Goal: Transaction & Acquisition: Purchase product/service

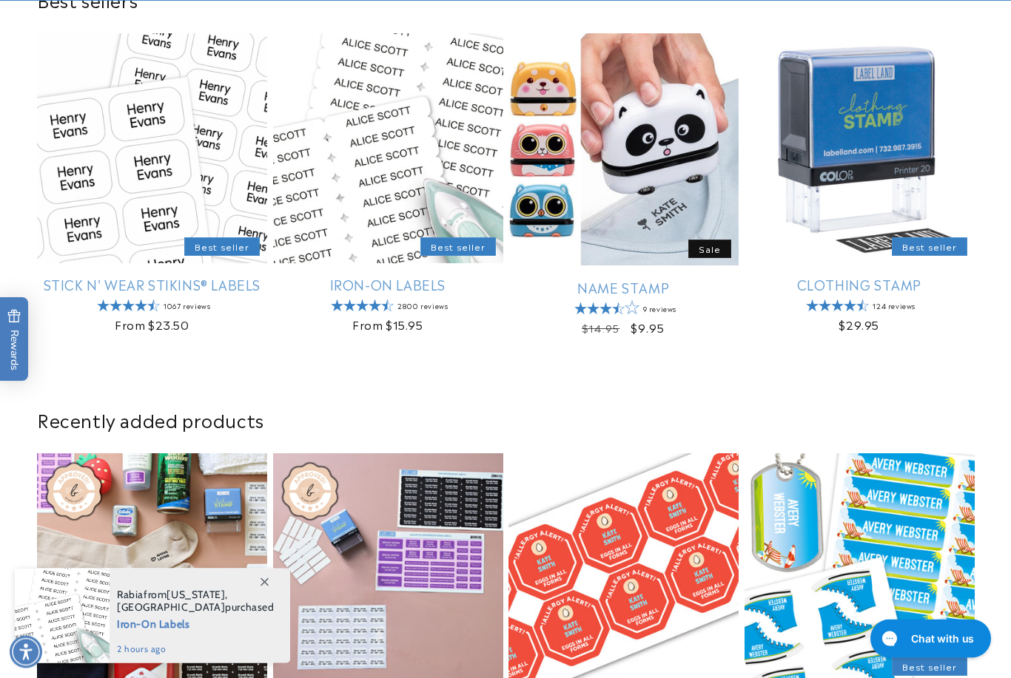
scroll to position [459, 0]
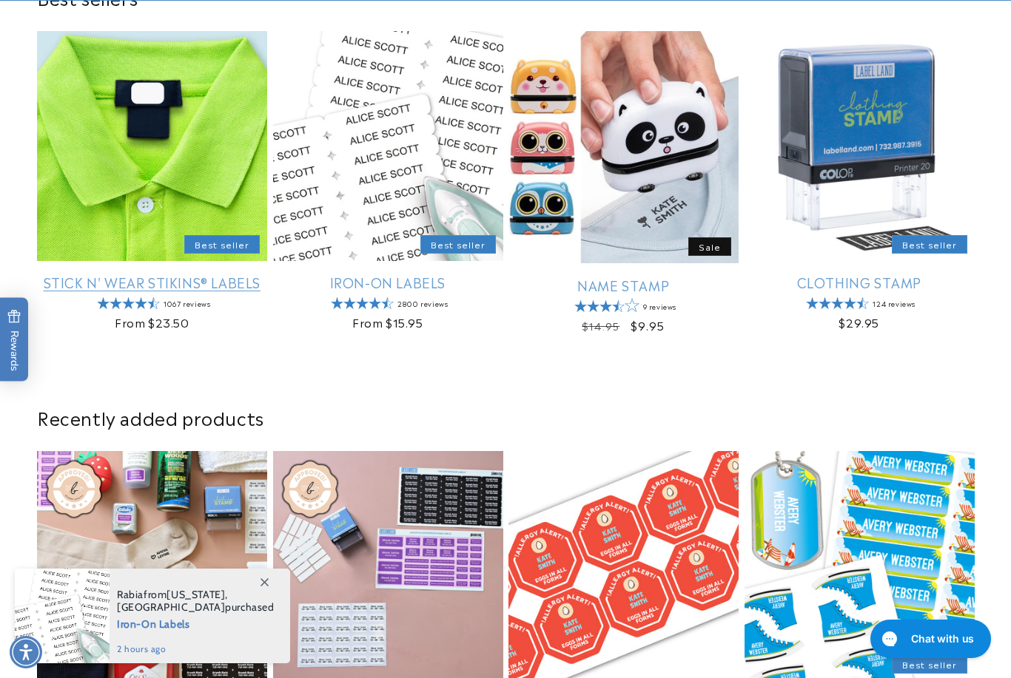
click at [151, 274] on link "Stick N' Wear Stikins® Labels" at bounding box center [152, 282] width 230 height 17
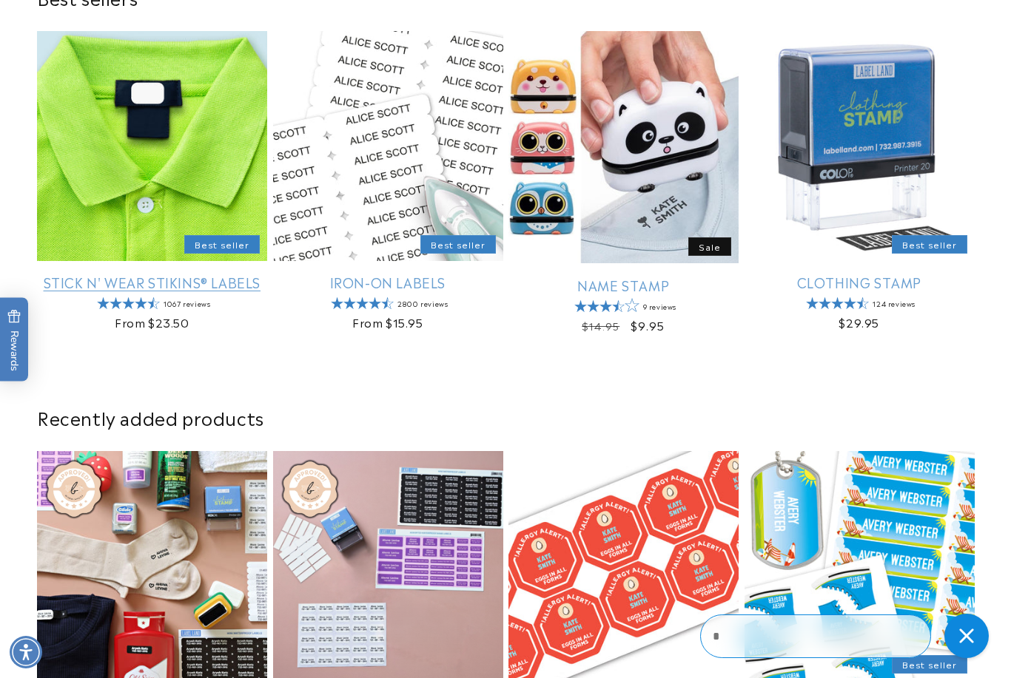
scroll to position [506, 0]
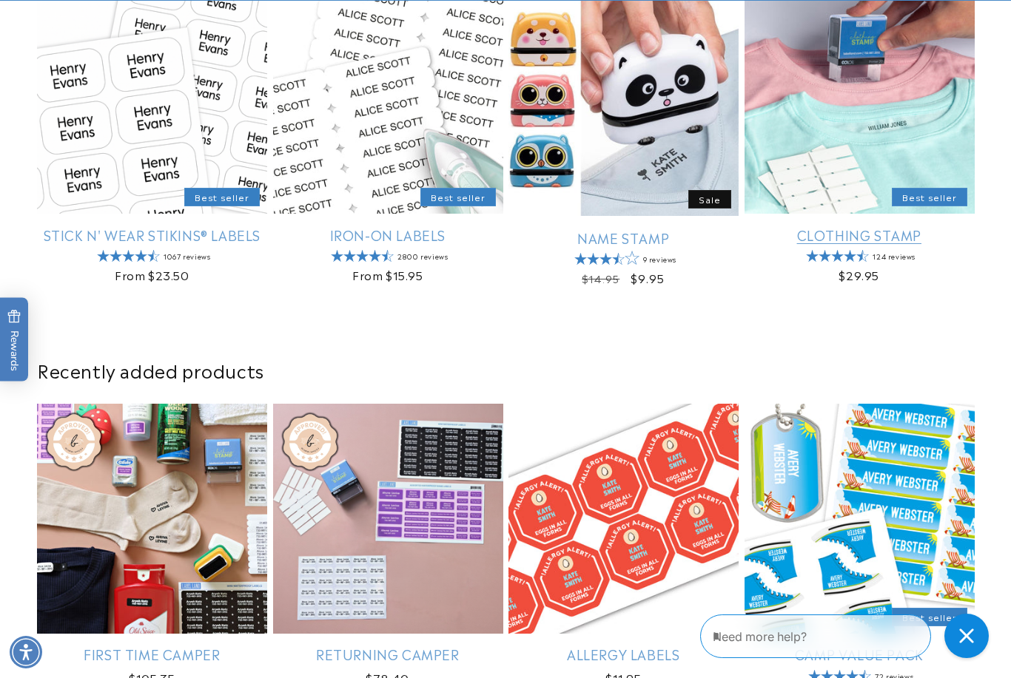
click at [912, 226] on link "Clothing Stamp" at bounding box center [859, 234] width 230 height 17
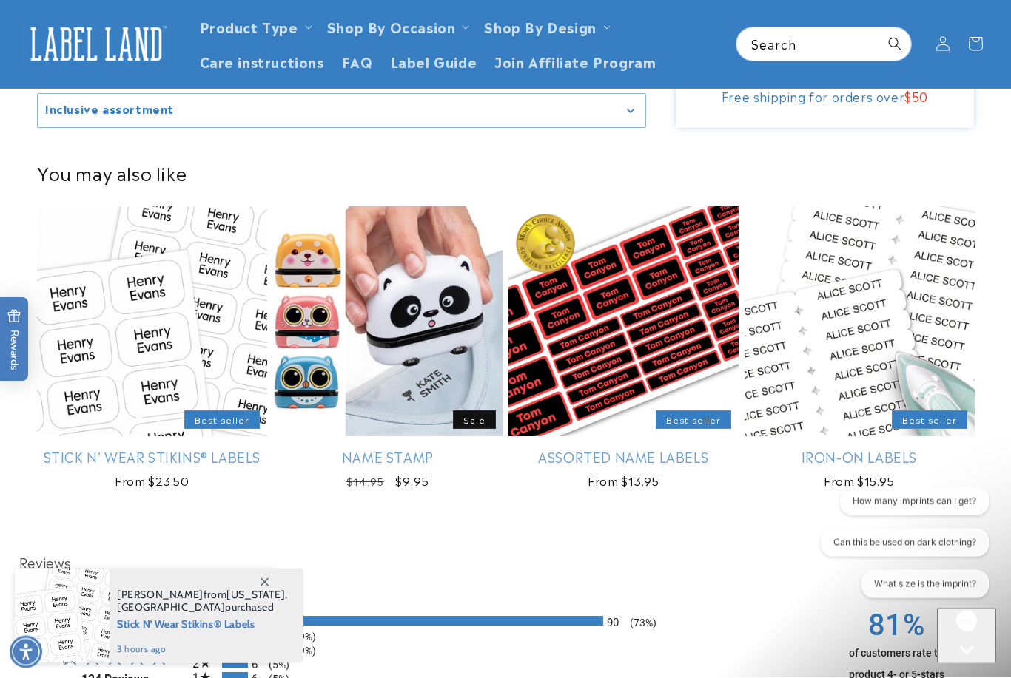
scroll to position [1896, 0]
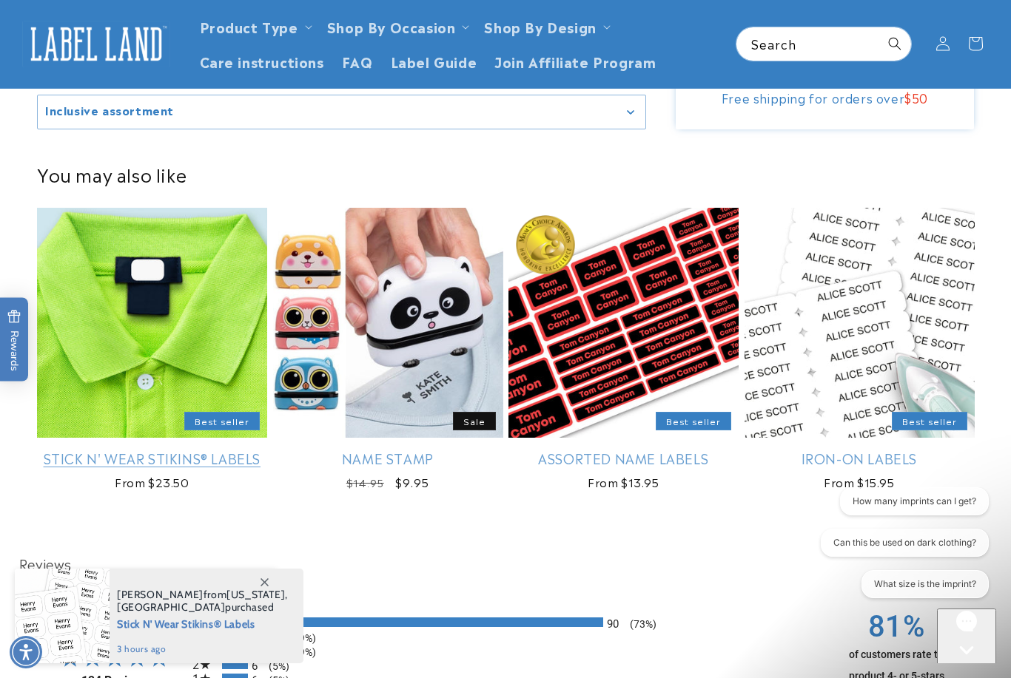
click at [159, 450] on link "Stick N' Wear Stikins® Labels" at bounding box center [152, 458] width 230 height 17
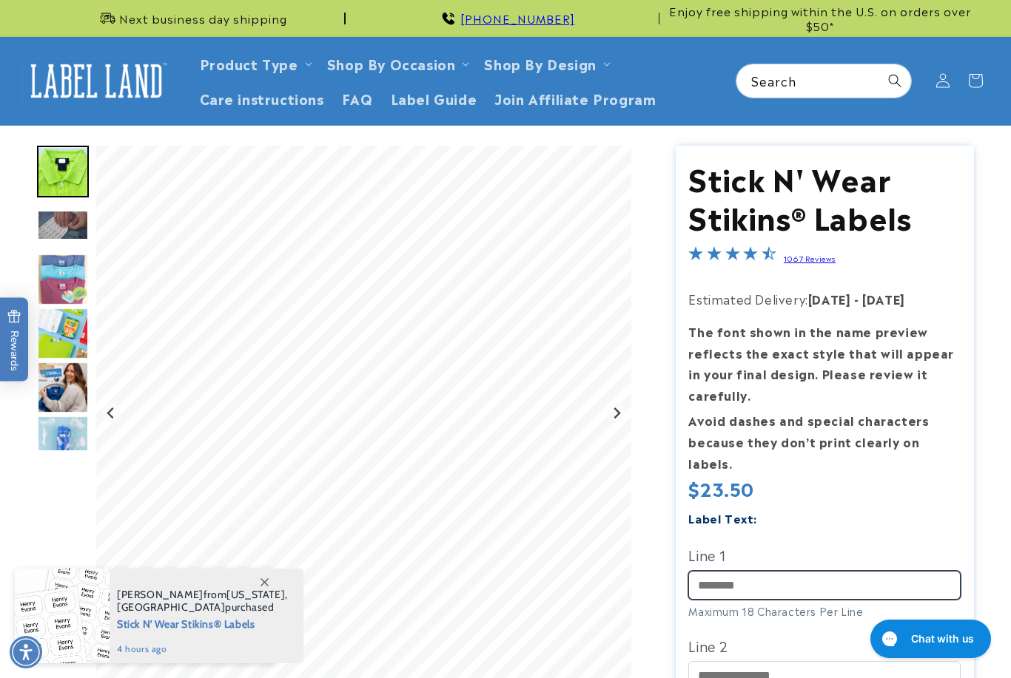
click at [801, 571] on input "Line 1" at bounding box center [824, 585] width 272 height 29
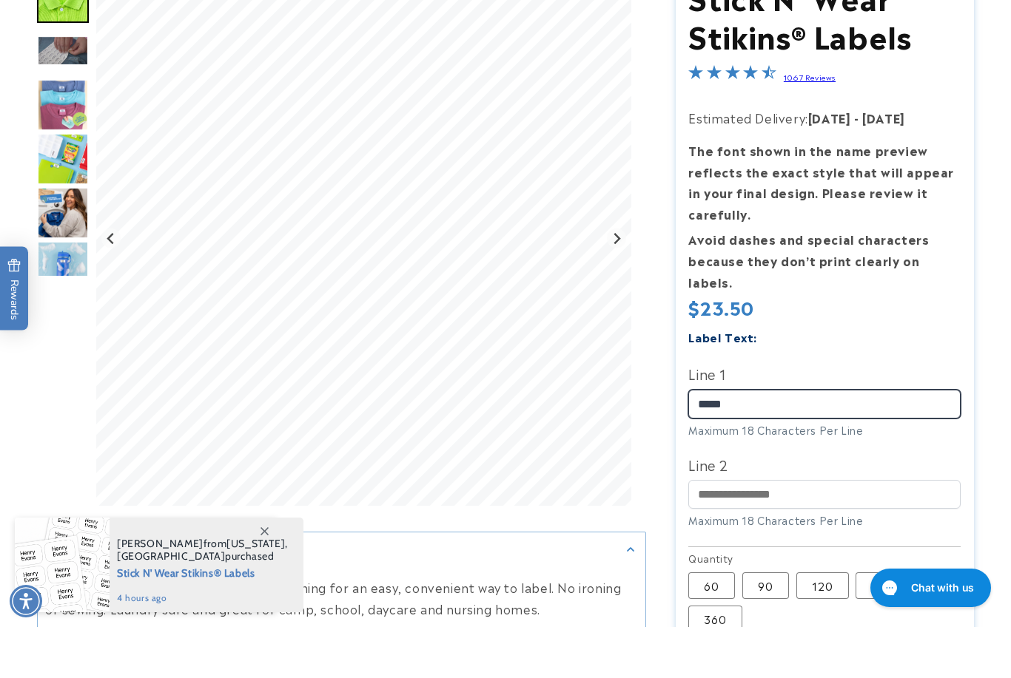
scroll to position [168, 0]
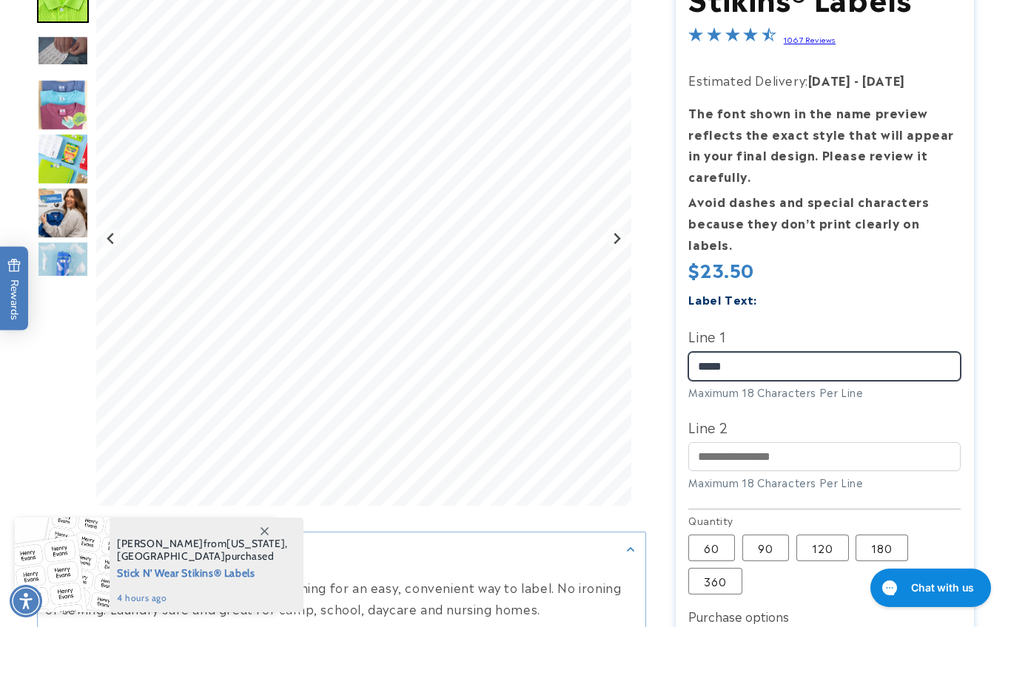
type input "*****"
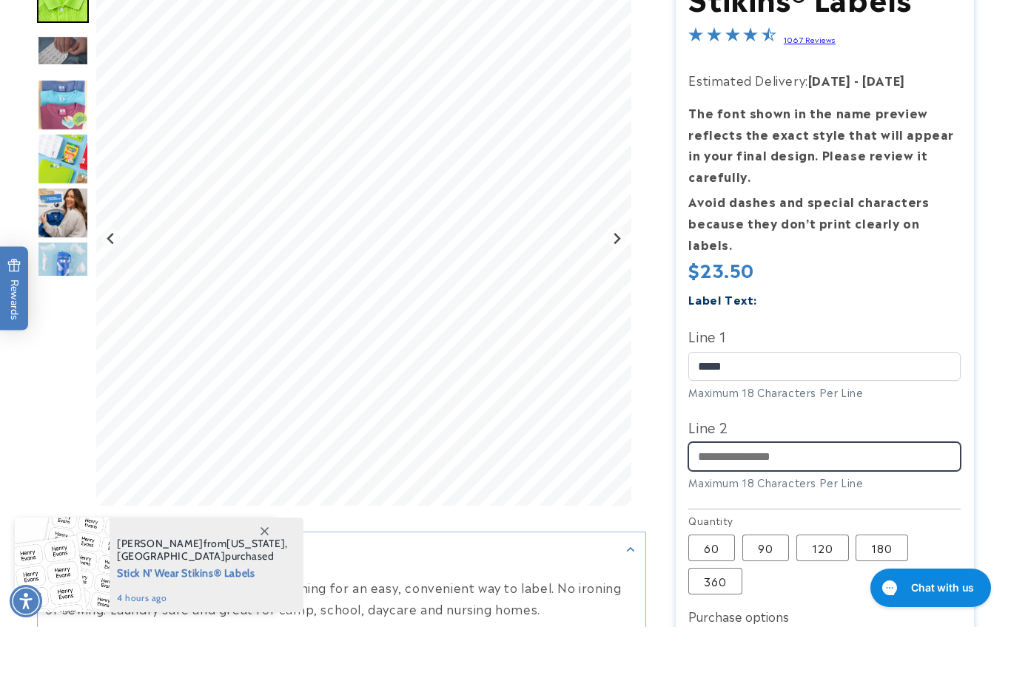
click at [790, 493] on input "Line 2" at bounding box center [824, 507] width 272 height 29
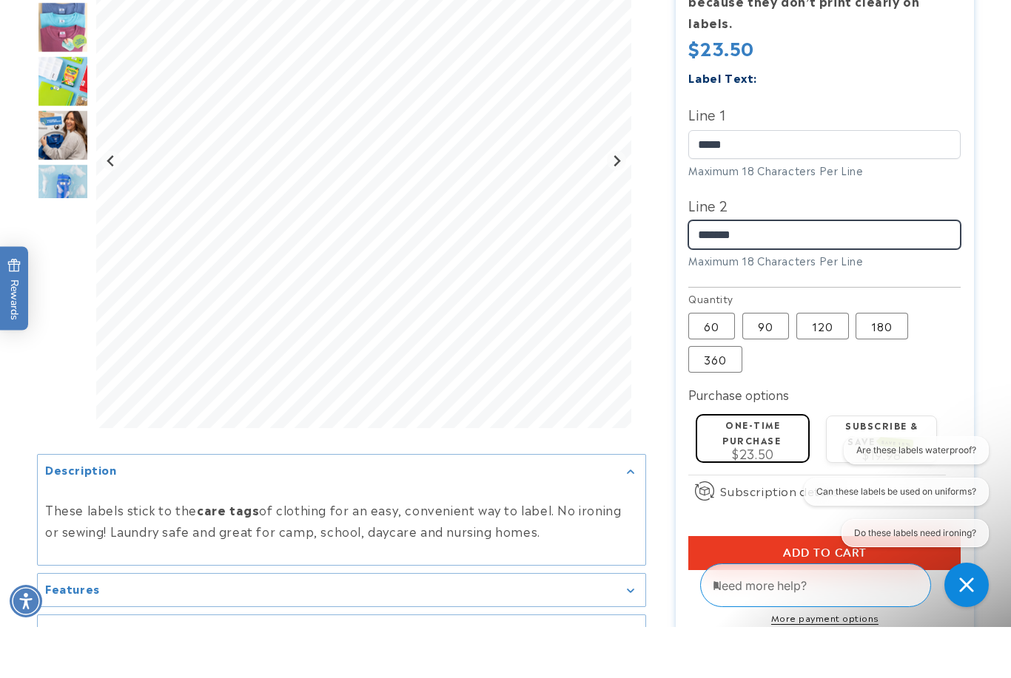
scroll to position [391, 0]
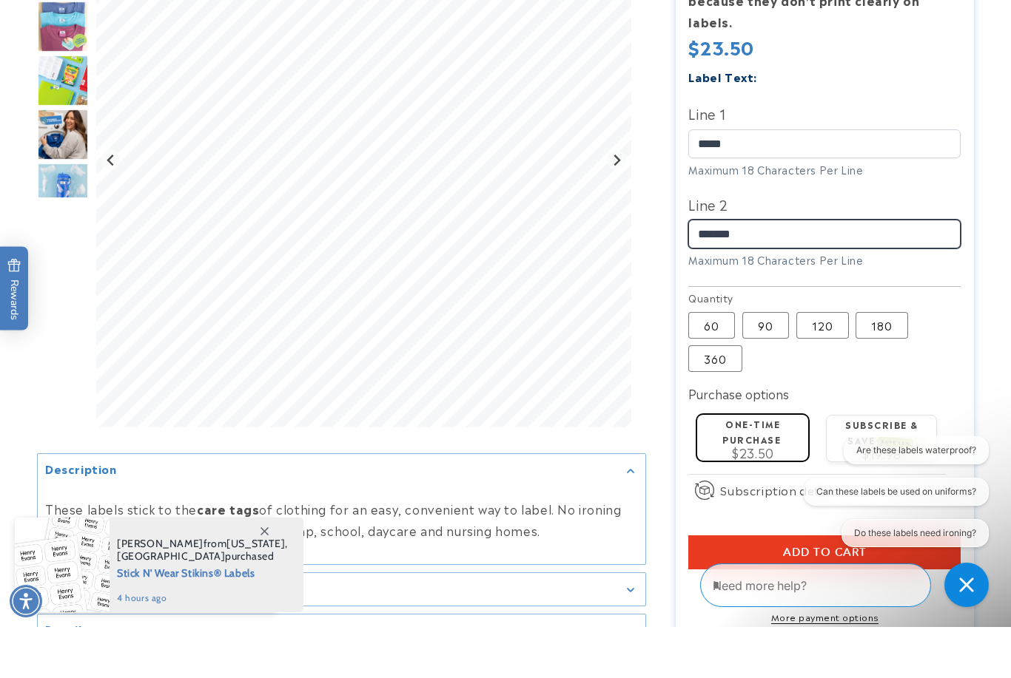
type input "*******"
click at [778, 587] on button "Add to cart" at bounding box center [824, 604] width 272 height 34
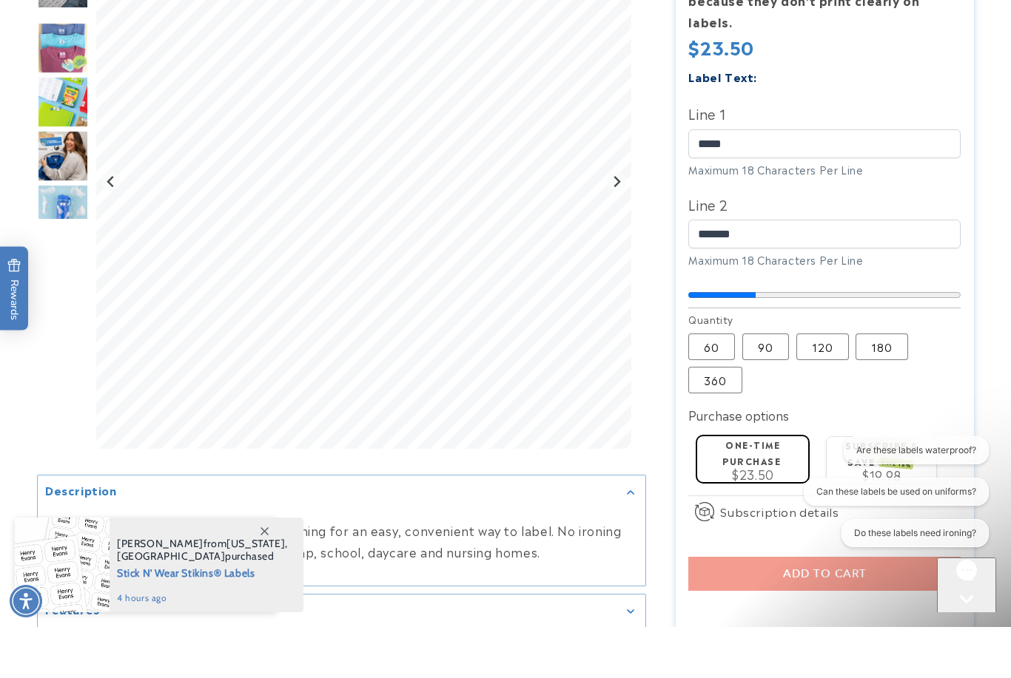
scroll to position [442, 0]
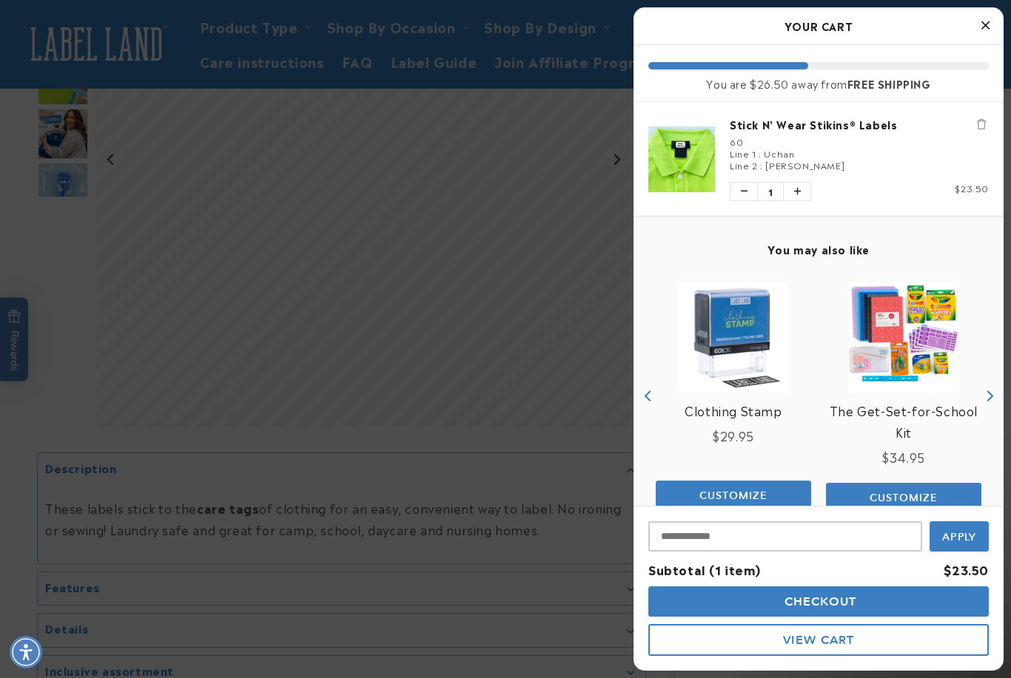
click at [989, 24] on button "Close Cart" at bounding box center [985, 26] width 22 height 22
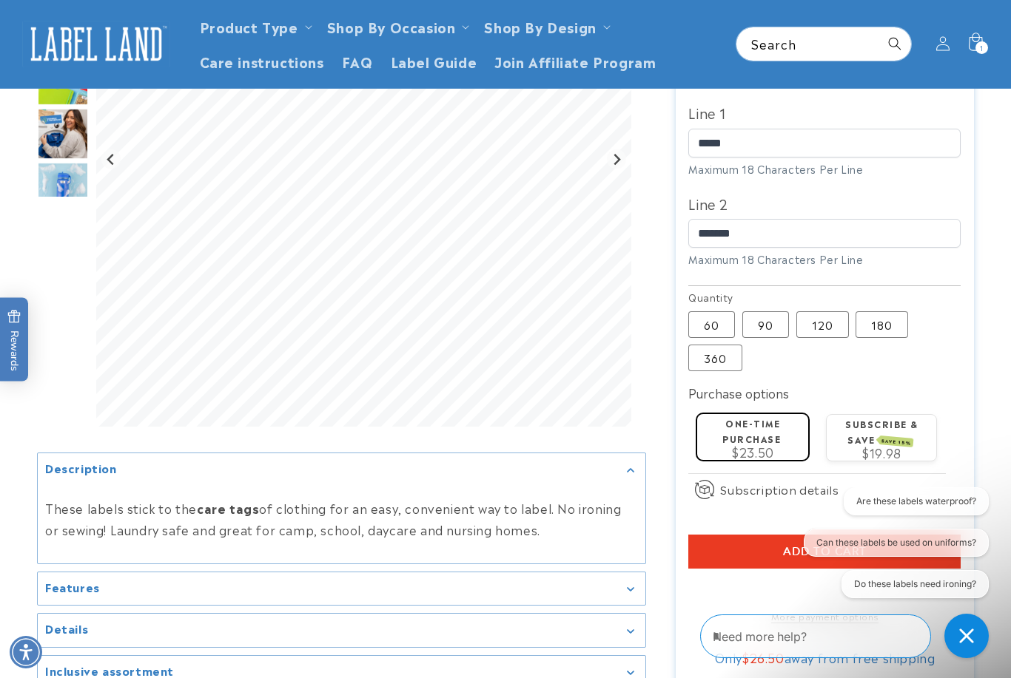
click at [692, 578] on shop-pay-wallet-button at bounding box center [690, 587] width 4 height 18
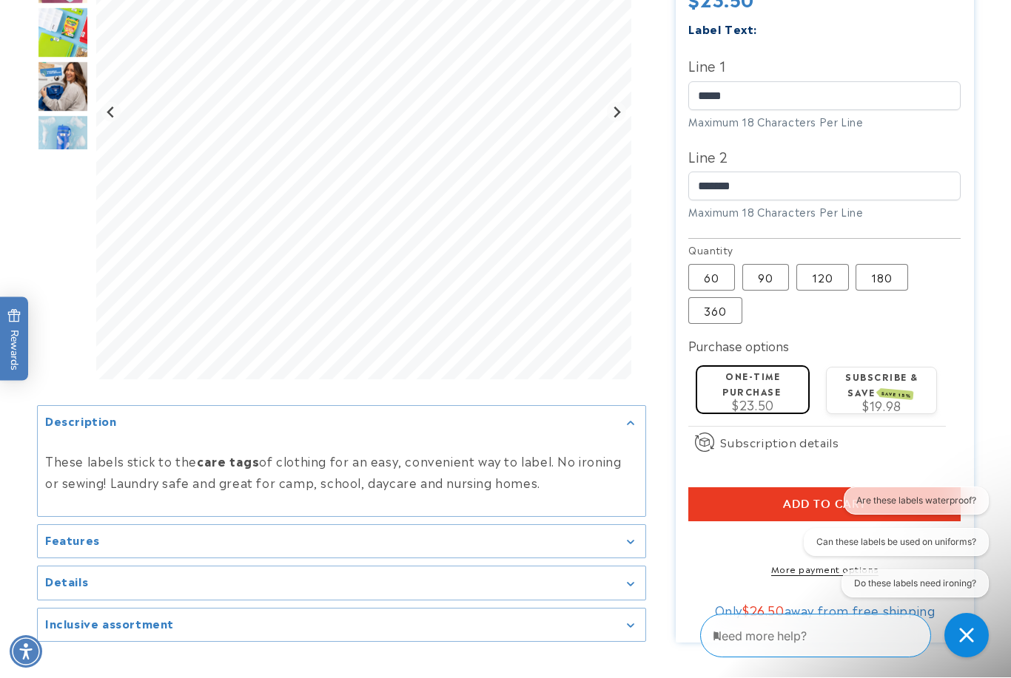
scroll to position [490, 0]
